Goal: Transaction & Acquisition: Purchase product/service

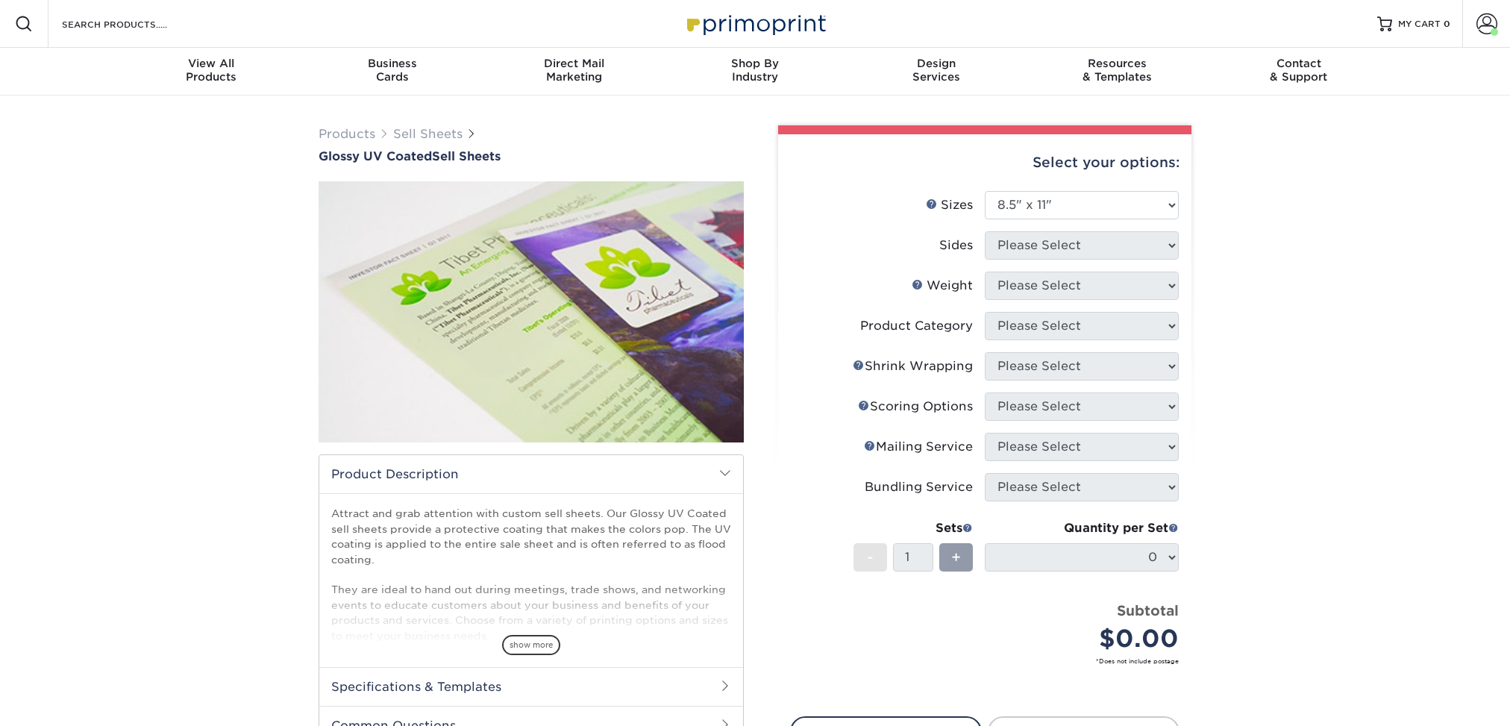
select select "8.50x11.00"
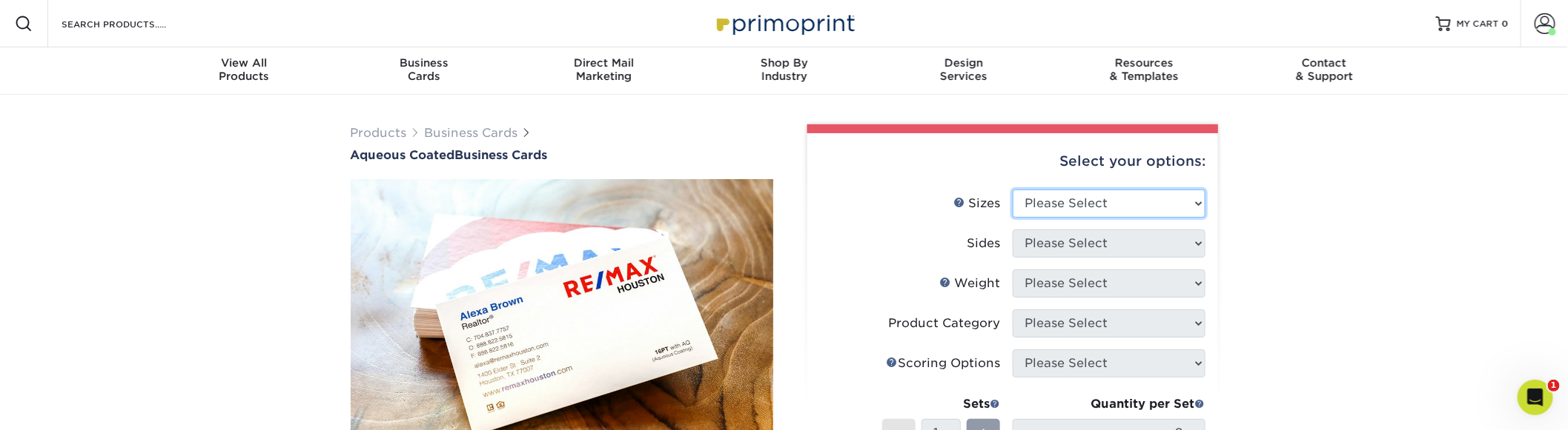
select select "2.00x3.50"
click at [1013, 190] on select "Please Select 1.5" x 3.5" - Mini 1.75" x 3.5" - Mini 2" x 3" - Mini 2" x 3.5" -…" at bounding box center [1109, 204] width 193 height 28
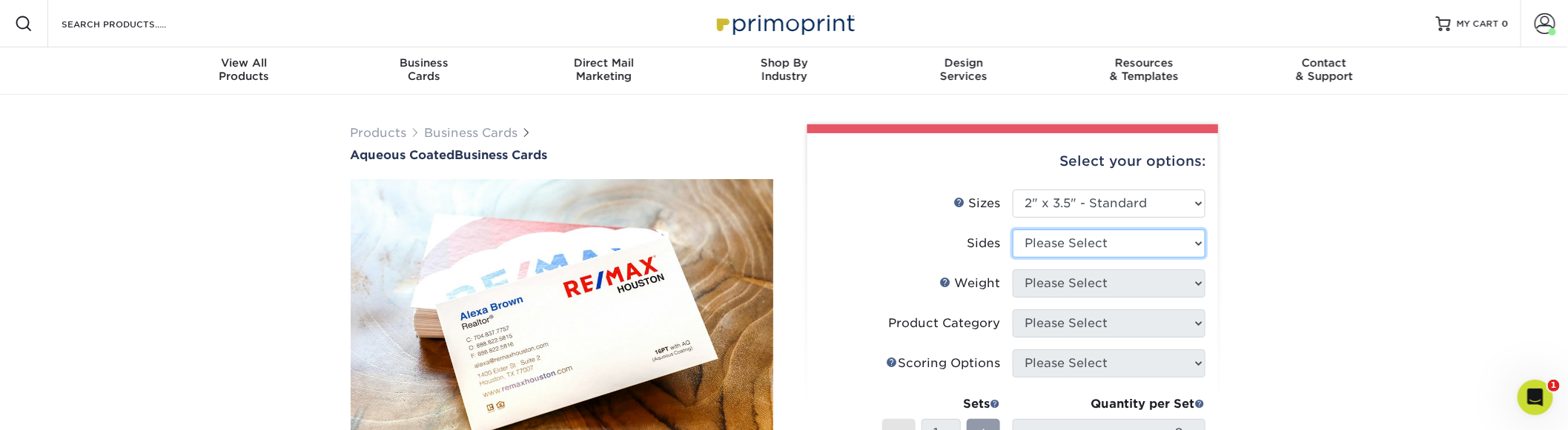
select select "13abbda7-1d64-4f25-8bb2-c179b224825d"
click at [1013, 229] on select "Please Select Print Both Sides Print Front Only" at bounding box center [1109, 243] width 193 height 28
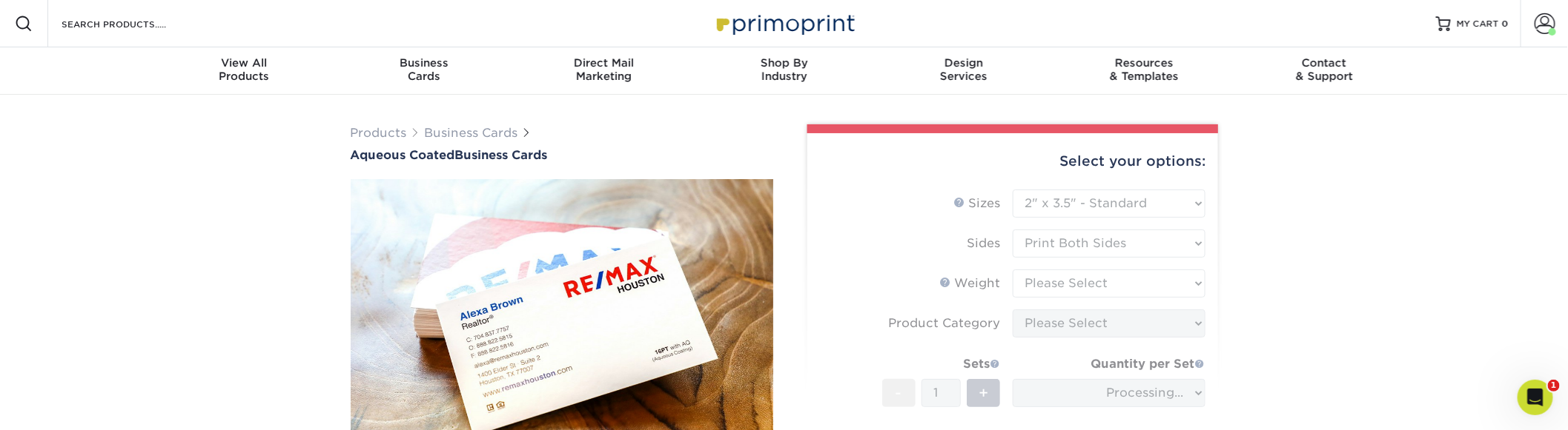
click at [1064, 287] on form "Sizes Help Sizes Please Select 1.5" x 3.5" - Mini 1.75" x 3.5" - Mini 2" x 3" -…" at bounding box center [1012, 356] width 387 height 333
type input "82be0840-b035-4769-baca-779f783514ee"
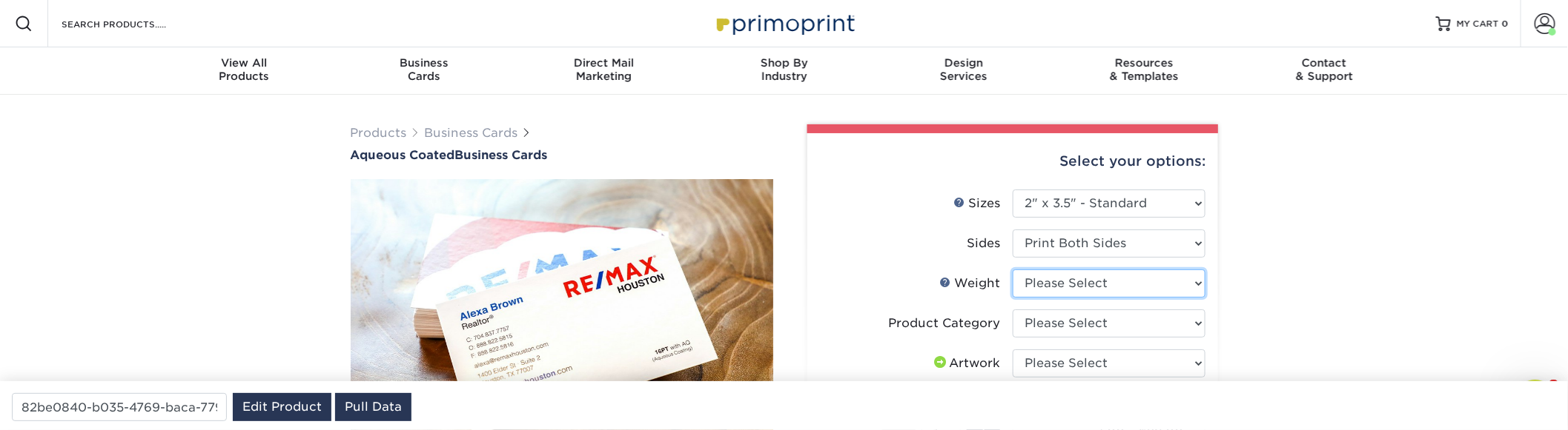
select select "16PT"
click at [1013, 270] on select "Please Select 16PT" at bounding box center [1109, 284] width 193 height 28
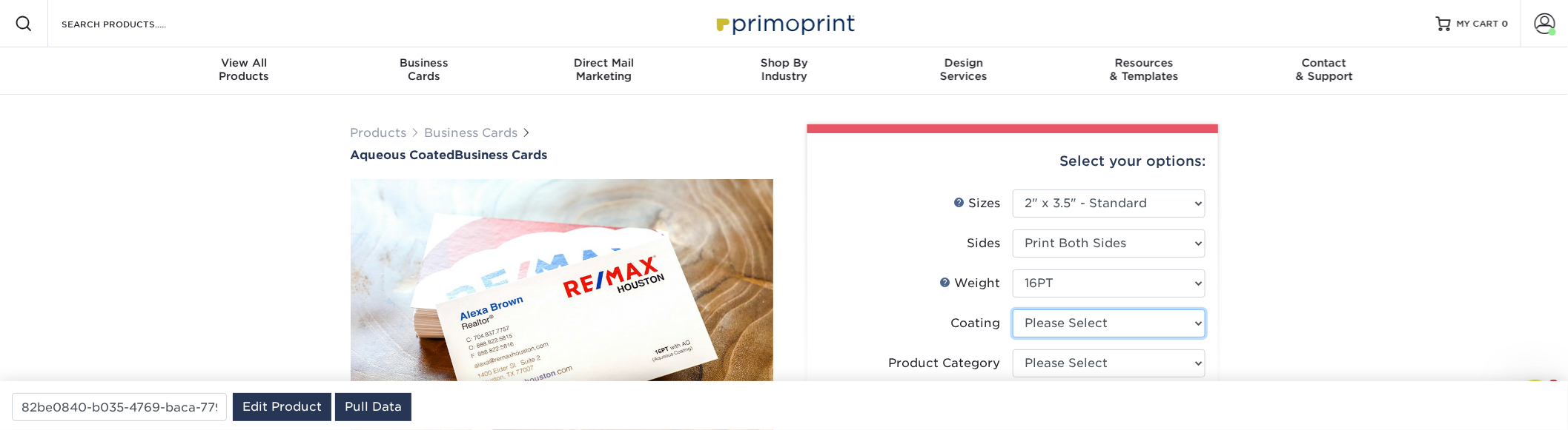
select select "d41dab50-ff65-4f4f-bb17-2afe4d36ae33"
click at [1013, 310] on select at bounding box center [1109, 324] width 193 height 28
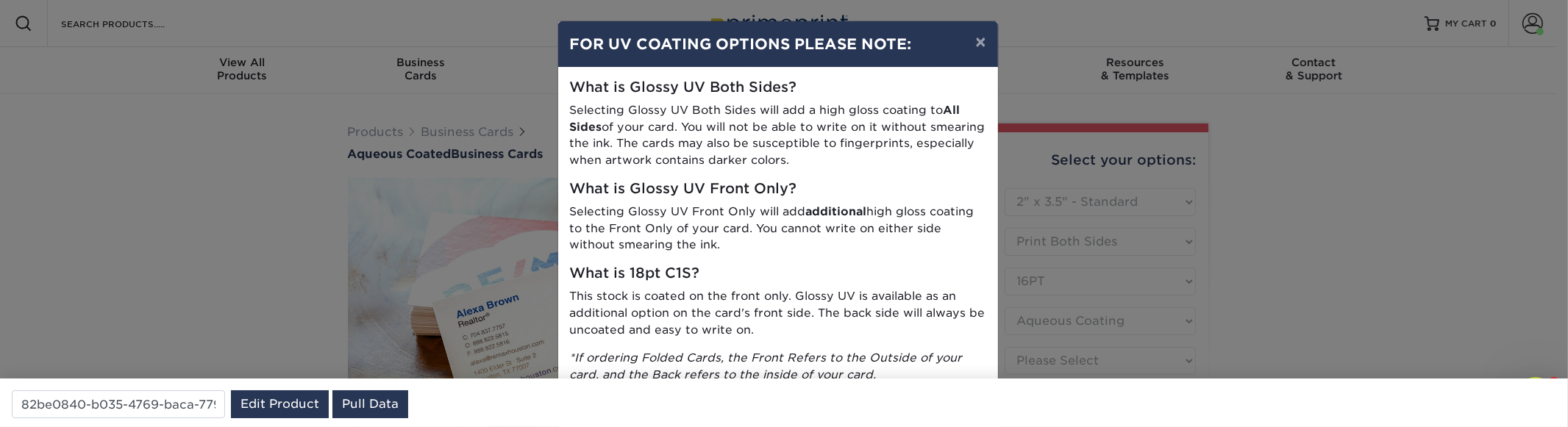
click at [1265, 298] on div "× FOR UV COATING OPTIONS PLEASE NOTE: What is Glossy UV Both Sides? Selecting G…" at bounding box center [784, 213] width 1568 height 427
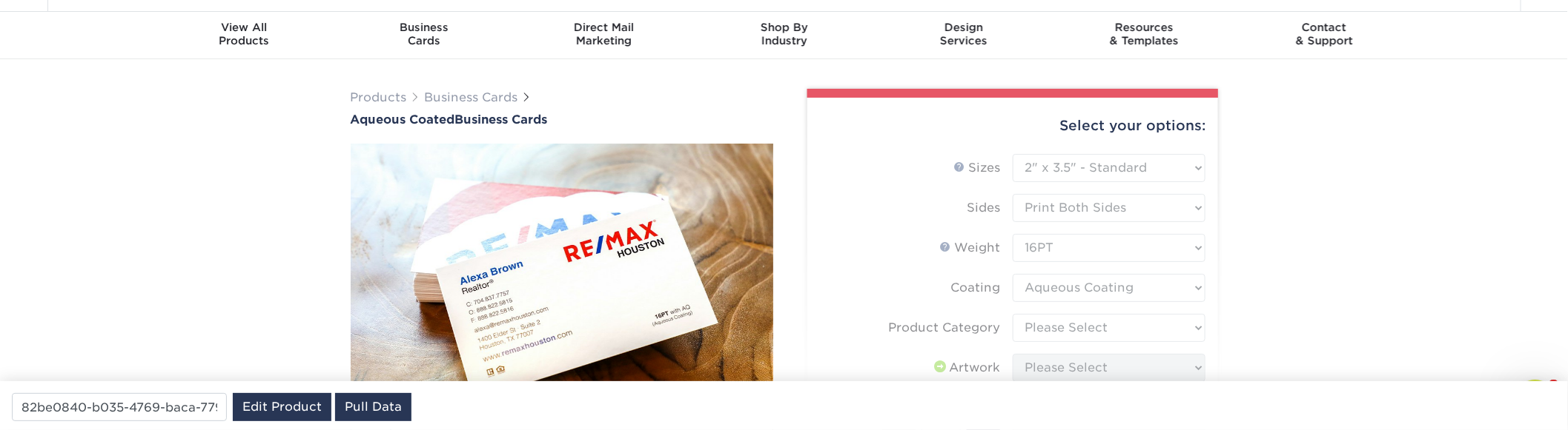
scroll to position [98, 0]
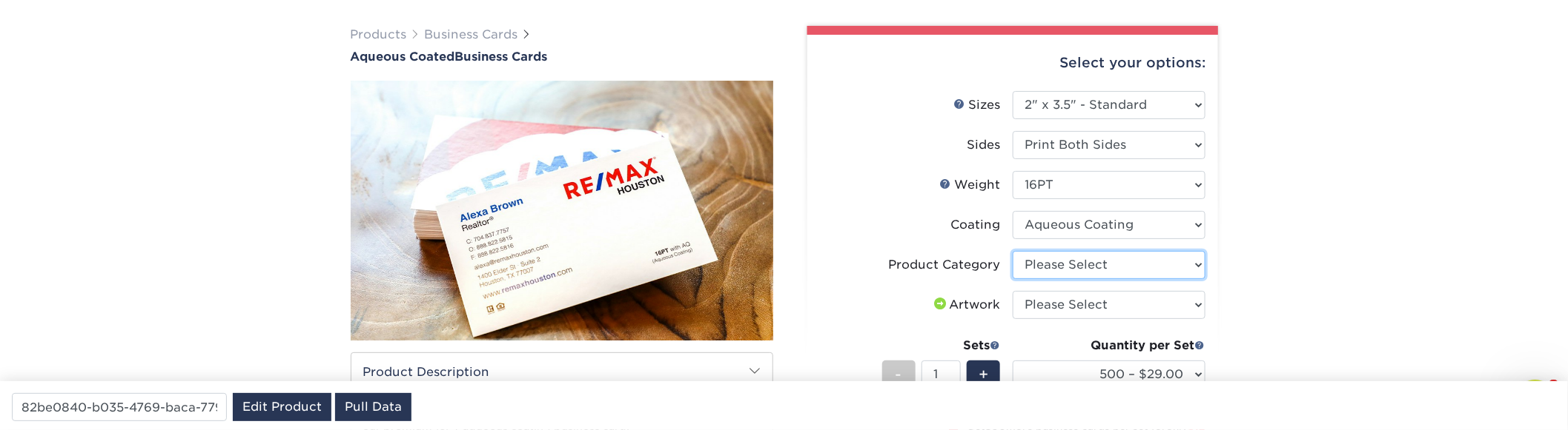
select select "3b5148f1-0588-4f88-a218-97bcfdce65c1"
click at [1013, 251] on select "Please Select Business Cards" at bounding box center [1109, 265] width 193 height 28
select select "upload"
click at [1013, 291] on select "Please Select I will upload files I need a design - $100" at bounding box center [1109, 305] width 193 height 28
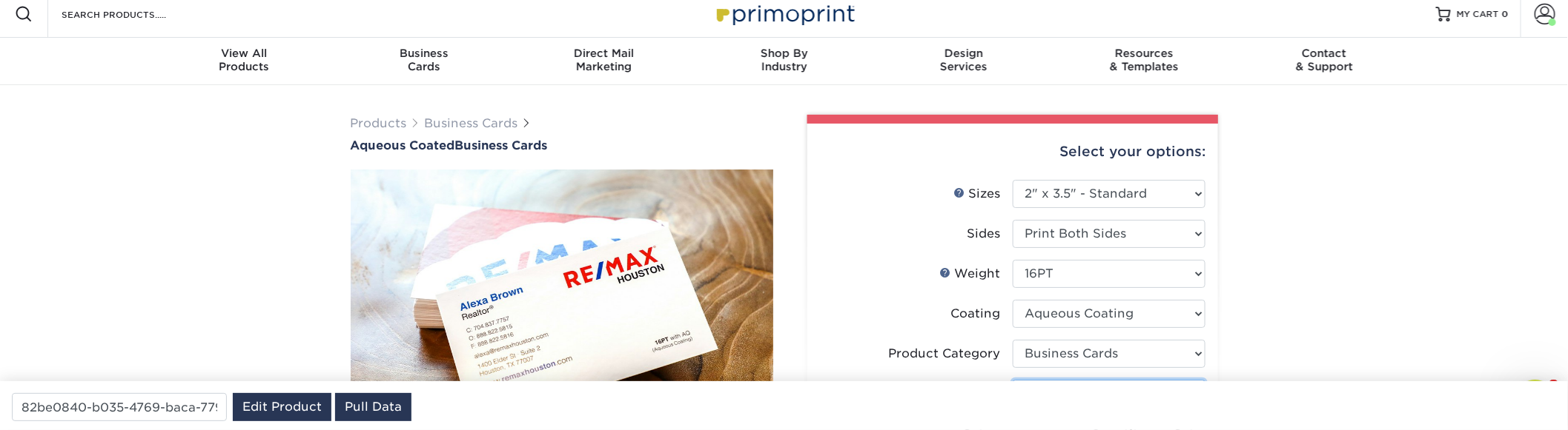
scroll to position [0, 0]
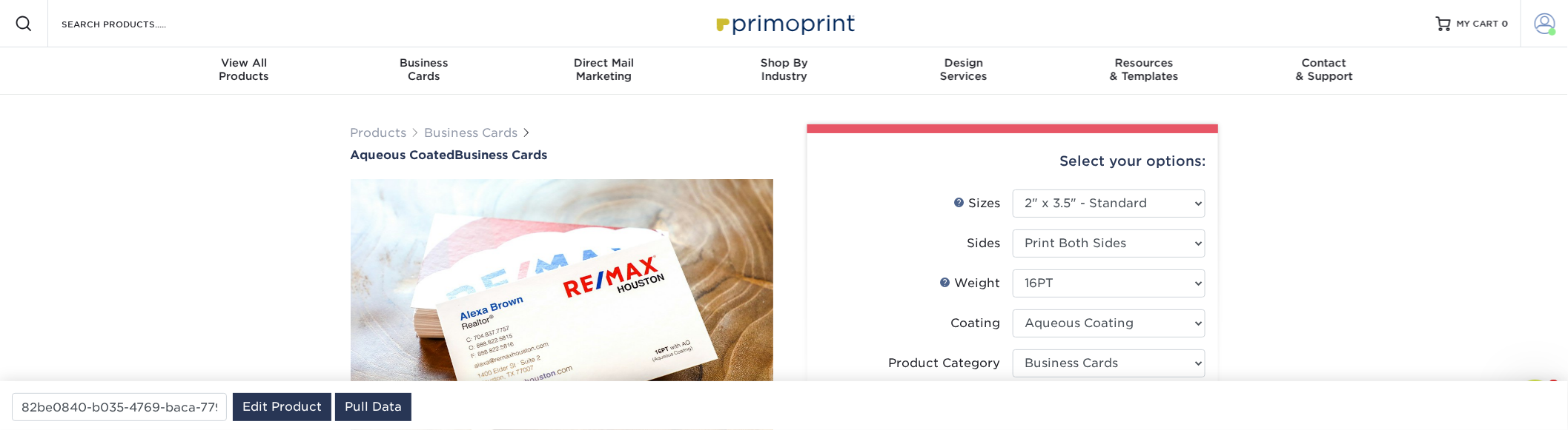
click at [1550, 31] on span at bounding box center [1552, 31] width 7 height 7
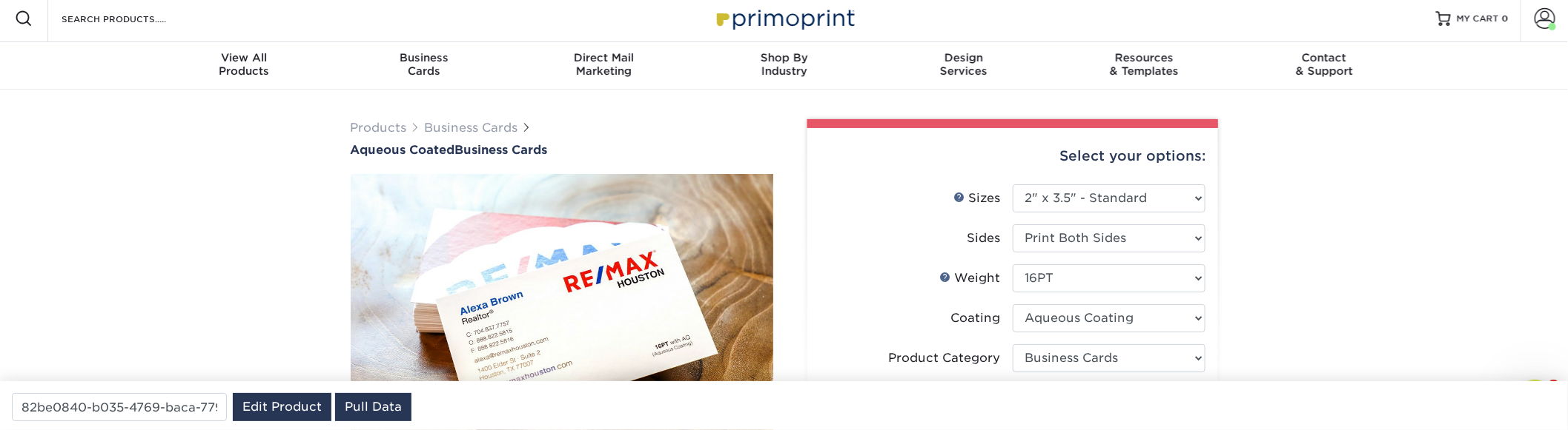
scroll to position [395, 0]
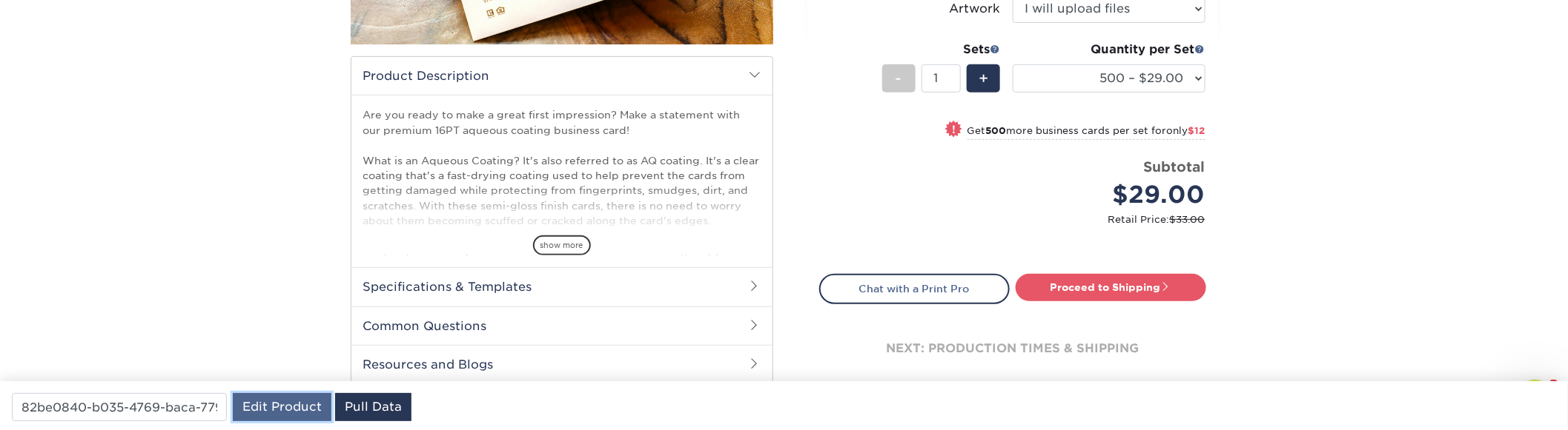
click at [270, 408] on link "Edit Product" at bounding box center [281, 407] width 98 height 28
click at [139, 398] on input "82be0840-b035-4769-baca-779f783514ee" at bounding box center [119, 407] width 215 height 28
click at [257, 410] on link "Edit Product" at bounding box center [281, 407] width 98 height 28
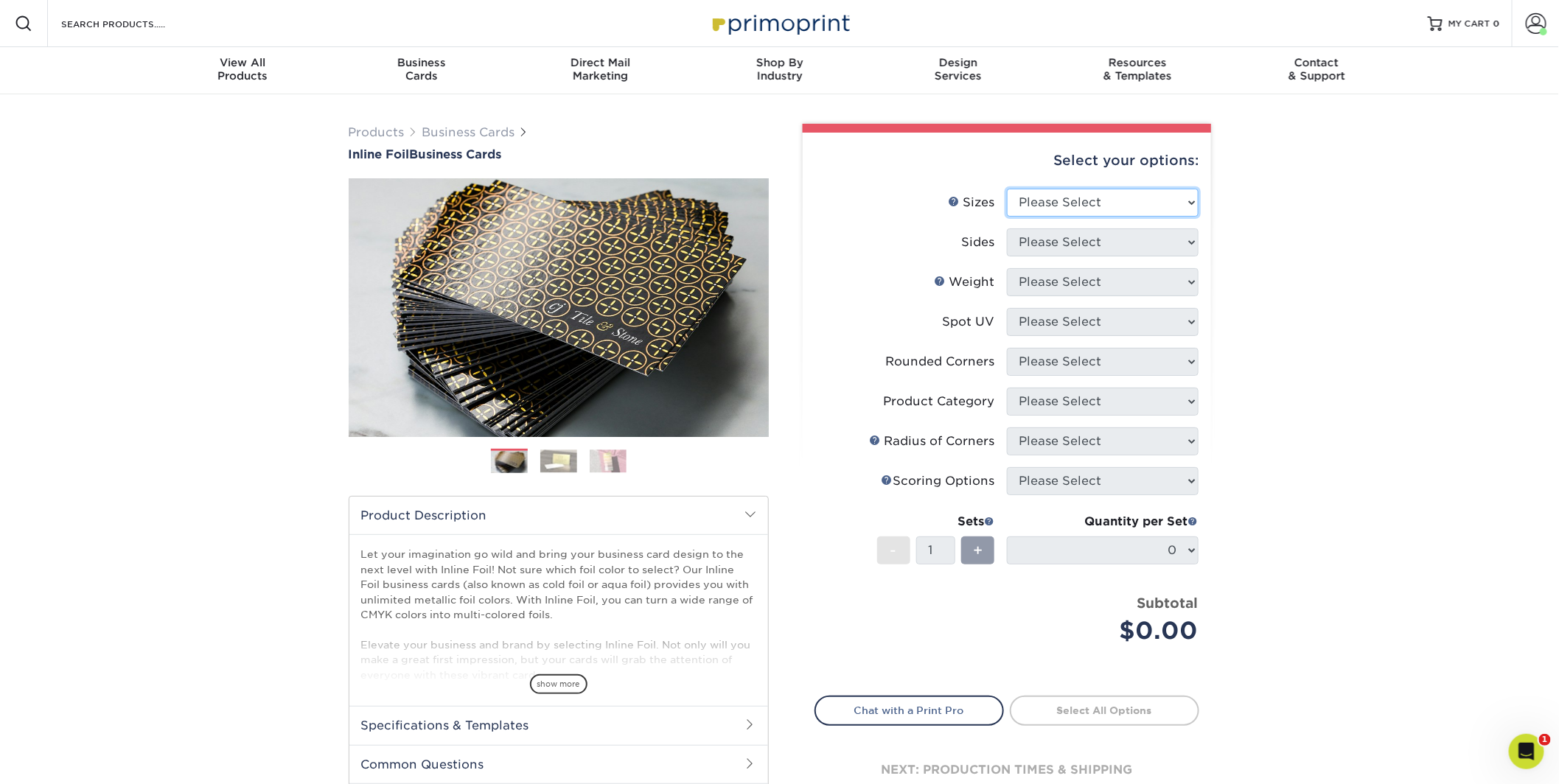
select select "2.00x3.50"
click at [1007, 189] on select "Please Select 1.5" x 3.5" - Mini 1.75" x 3.5" - Mini 2" x 2" - Square 2" x 3" -…" at bounding box center [1103, 202] width 192 height 28
select select "34527644-b4fd-4ffb-9092-1318eefcd9d9"
click at [1007, 228] on select "Please Select Print Both Sides - Foil Back Only Print Both Sides - Foil Both Si…" at bounding box center [1103, 242] width 192 height 28
drag, startPoint x: 1080, startPoint y: 285, endPoint x: 1420, endPoint y: 402, distance: 359.6
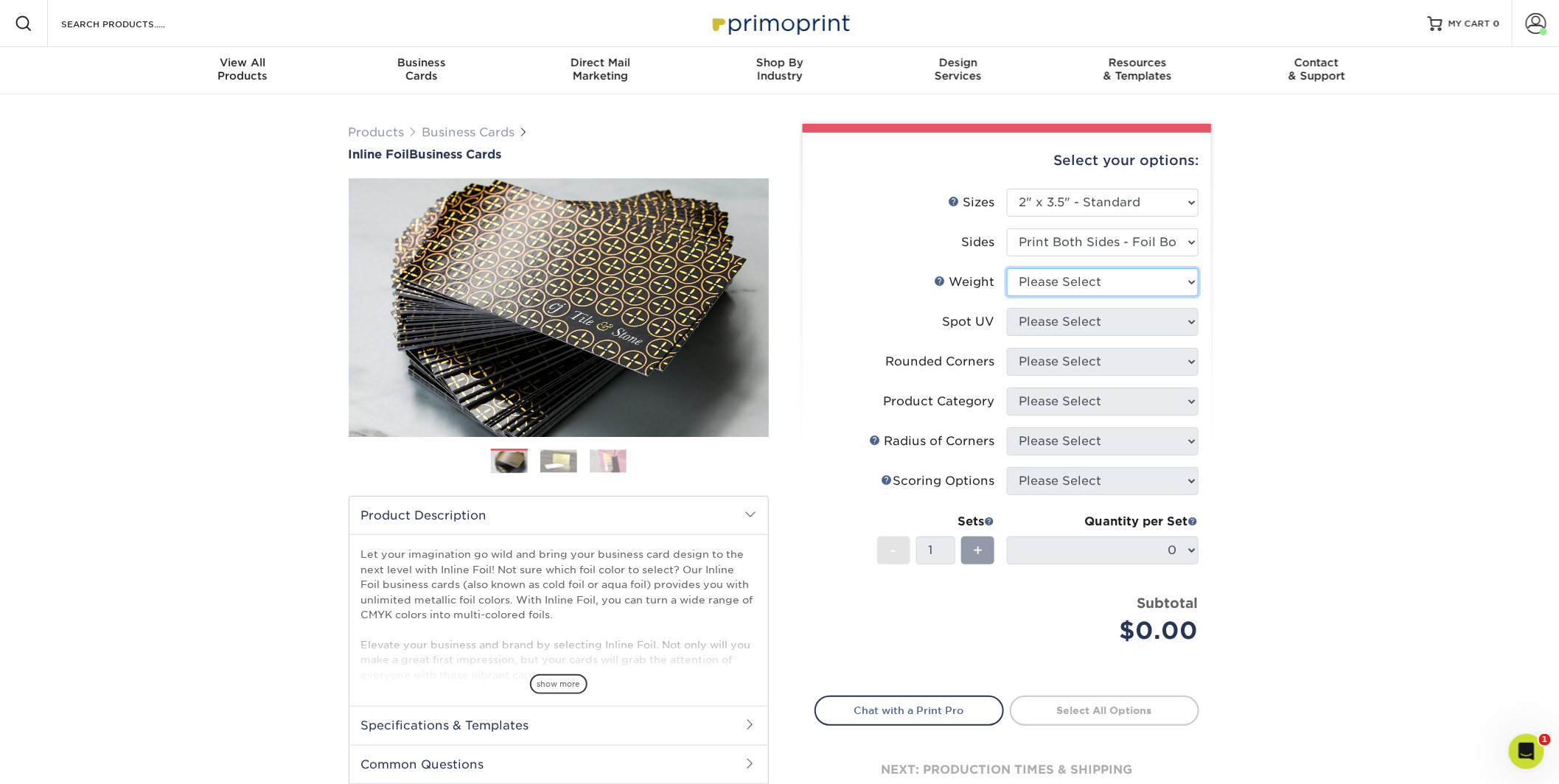
click at [1455, 413] on div "Products Business Cards Inline Foil Business Cards Previous Next" at bounding box center [780, 487] width 1559 height 787
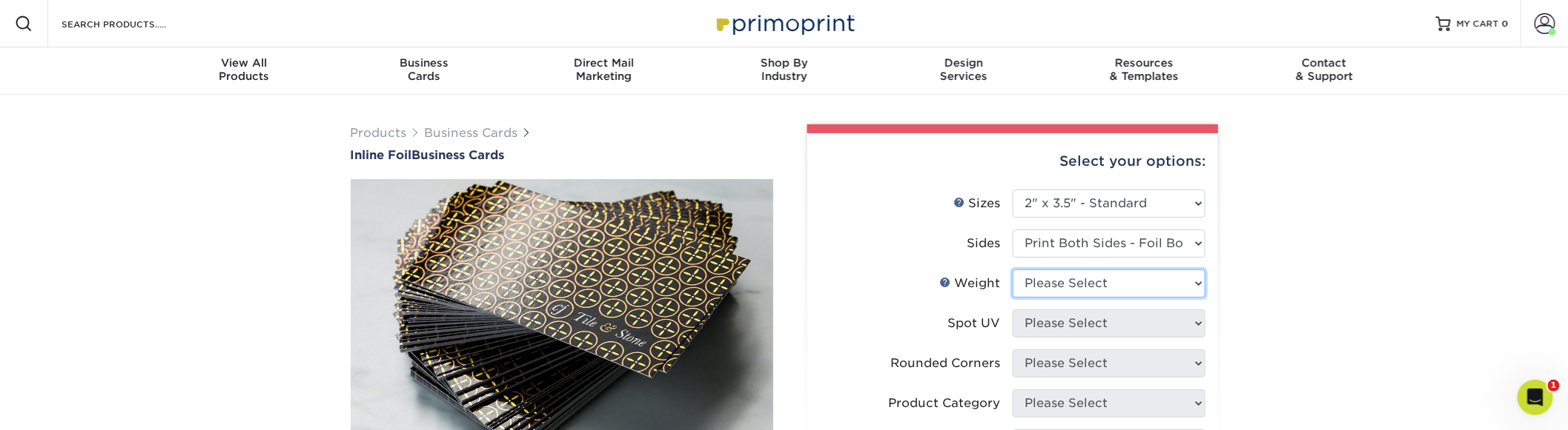
select select "16PT"
click at [1013, 270] on select "Please Select 16PT" at bounding box center [1109, 284] width 193 height 28
drag, startPoint x: 1076, startPoint y: 327, endPoint x: 1343, endPoint y: 317, distance: 267.2
select select "3"
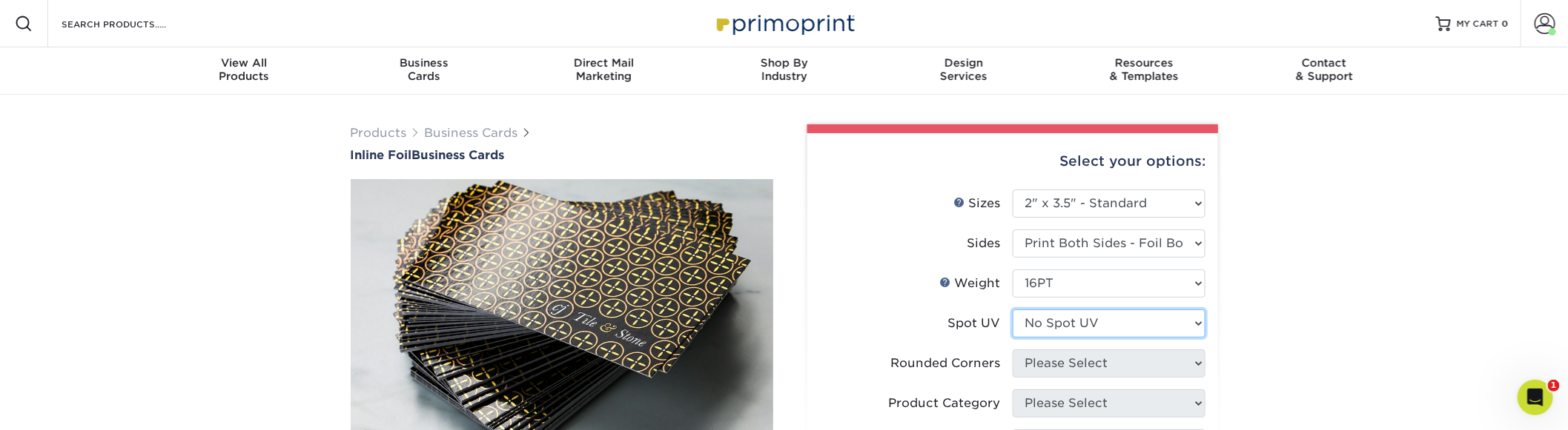
click at [1013, 310] on select "Please Select No Spot UV Front and Back (Both Sides) Front Only Back Only" at bounding box center [1109, 324] width 193 height 28
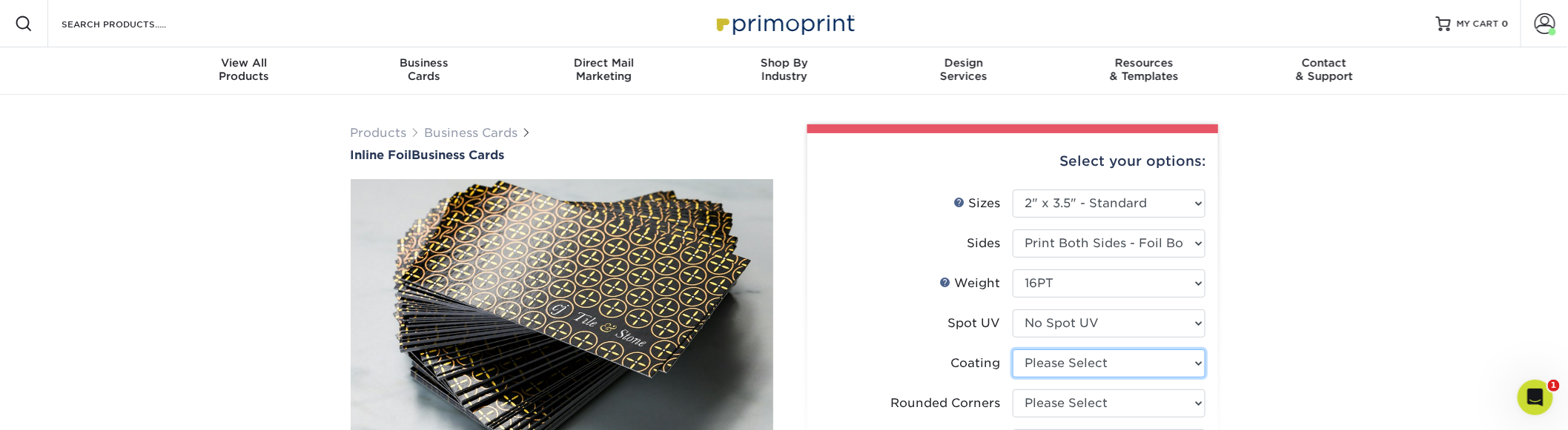
select select "ae367451-b2b8-45df-a344-0f05b6a12993"
click at [1013, 350] on select at bounding box center [1109, 363] width 193 height 28
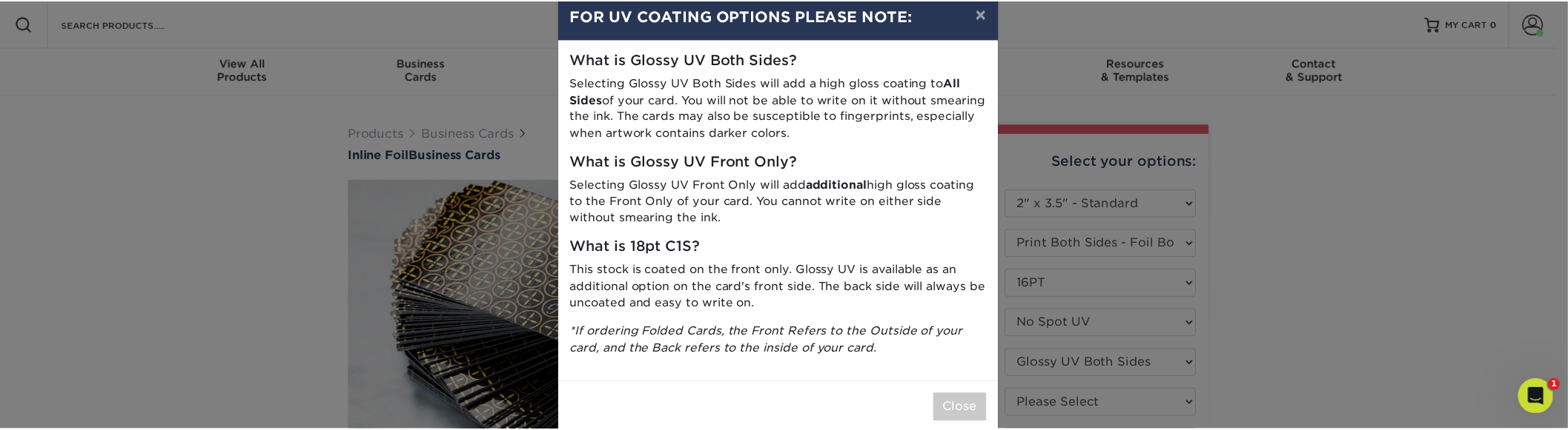
scroll to position [54, 0]
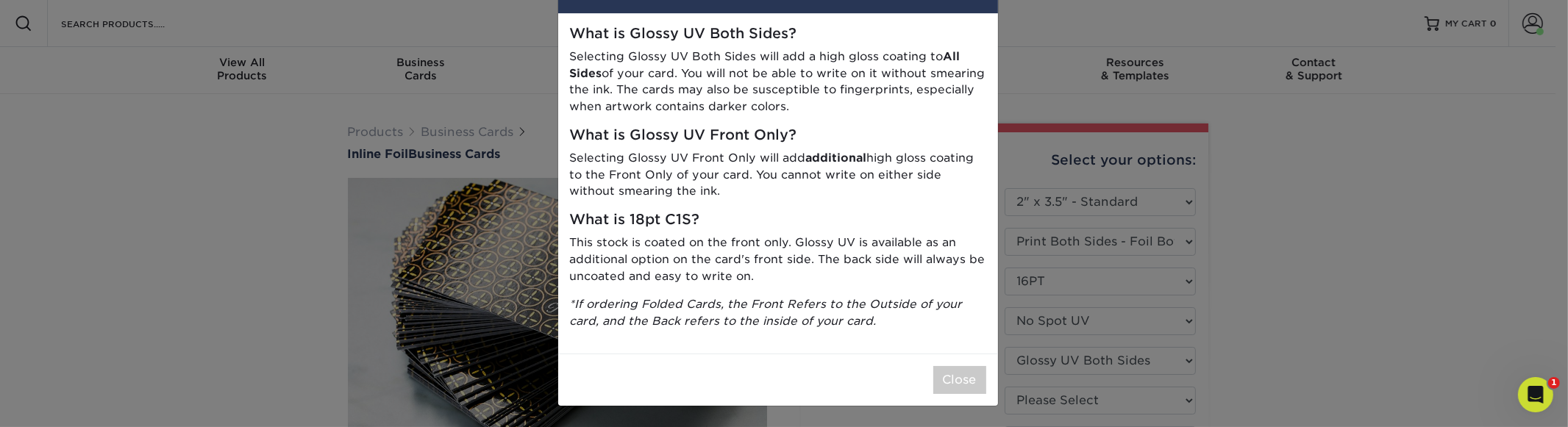
click at [1092, 303] on div "× FOR UV COATING OPTIONS PLEASE NOTE: What is Glossy UV Both Sides? Selecting G…" at bounding box center [784, 213] width 1568 height 427
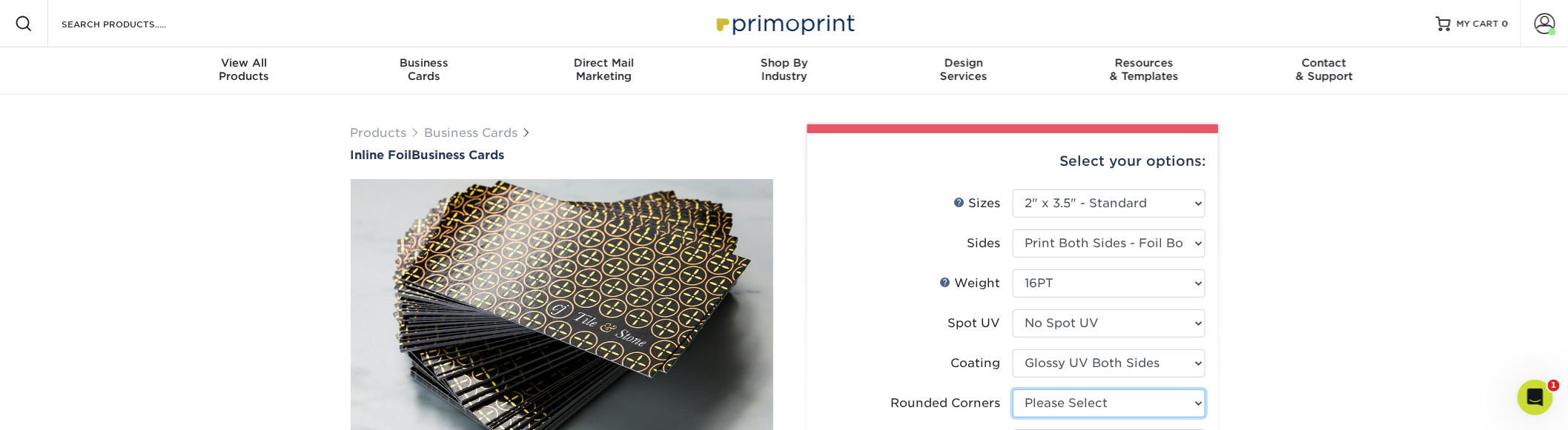
select select "0"
click at [1013, 389] on select "Please Select Yes - Round 2 Corners Yes - Round 4 Corners No" at bounding box center [1109, 403] width 193 height 28
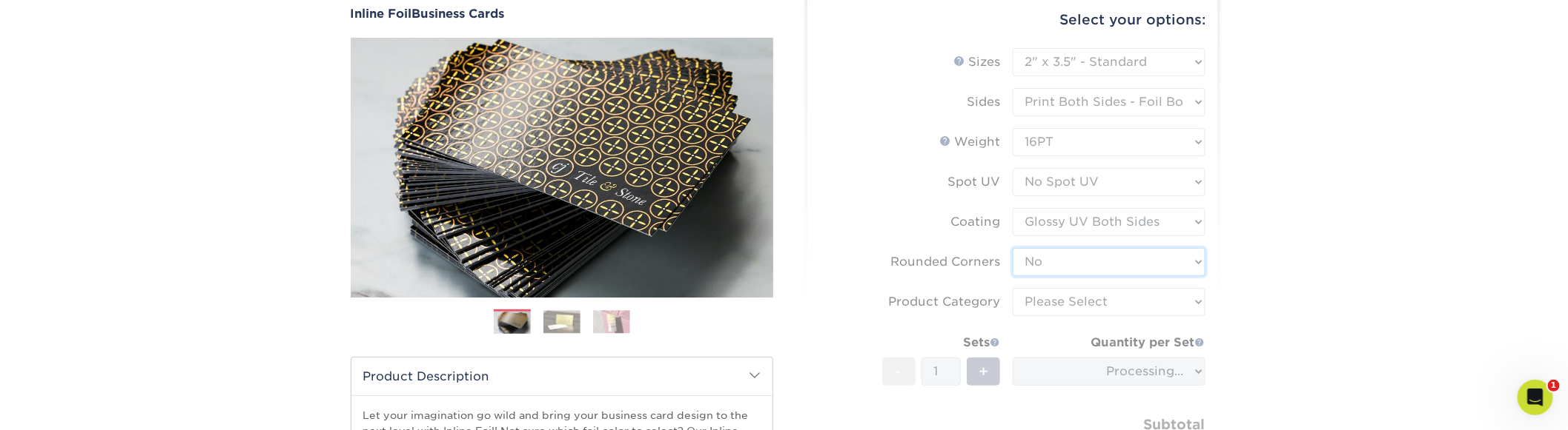
scroll to position [197, 0]
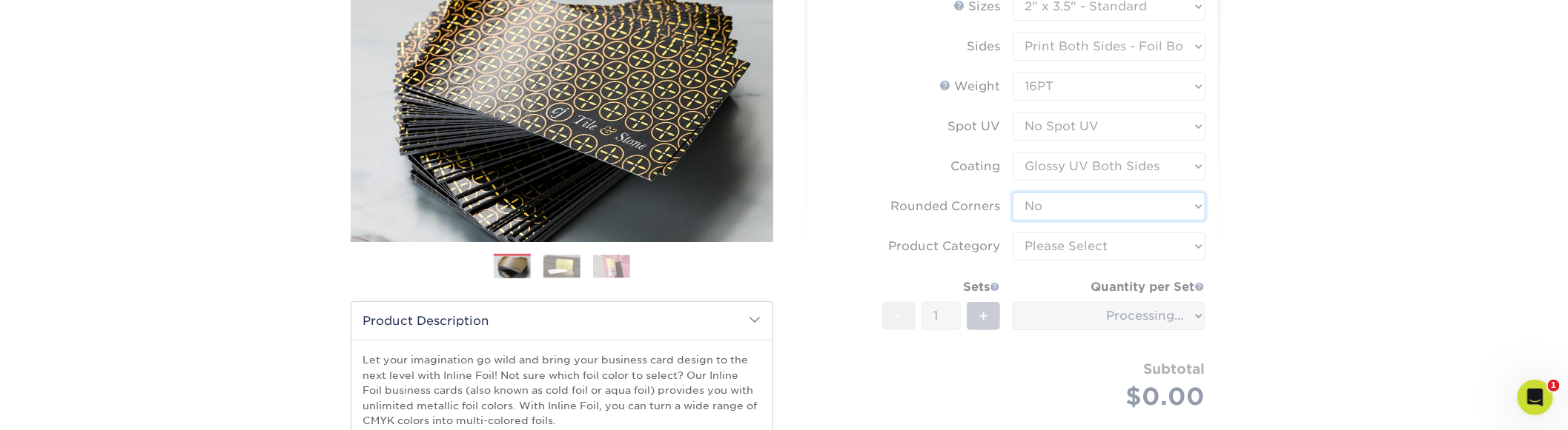
type input "584065bf-5287-4bf9-b951-5459fddddc60"
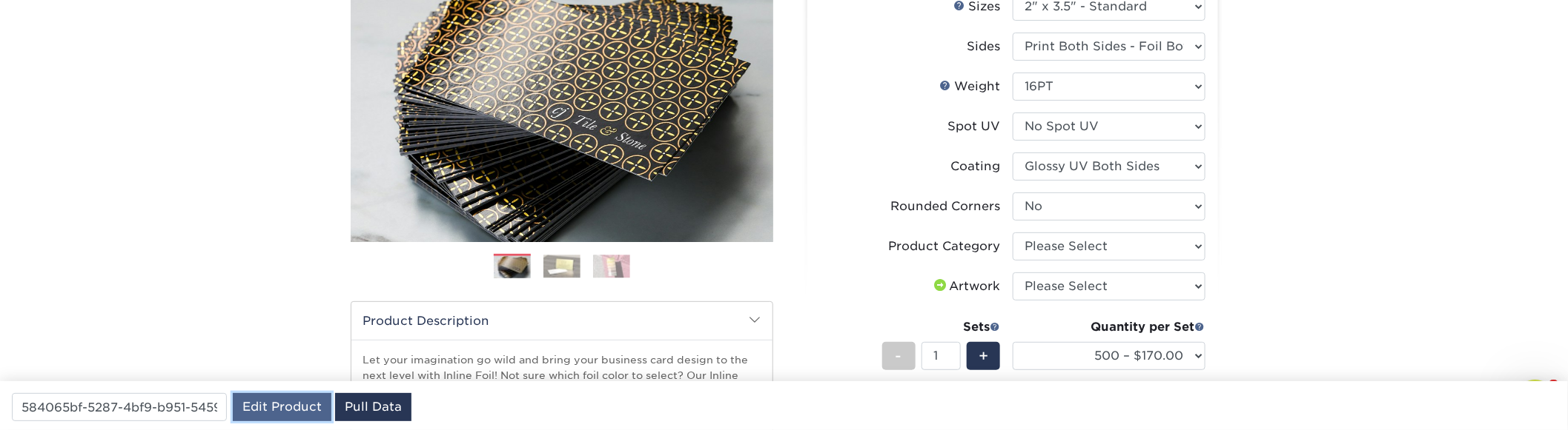
click at [276, 403] on link "Edit Product" at bounding box center [281, 407] width 98 height 28
